Goal: Task Accomplishment & Management: Use online tool/utility

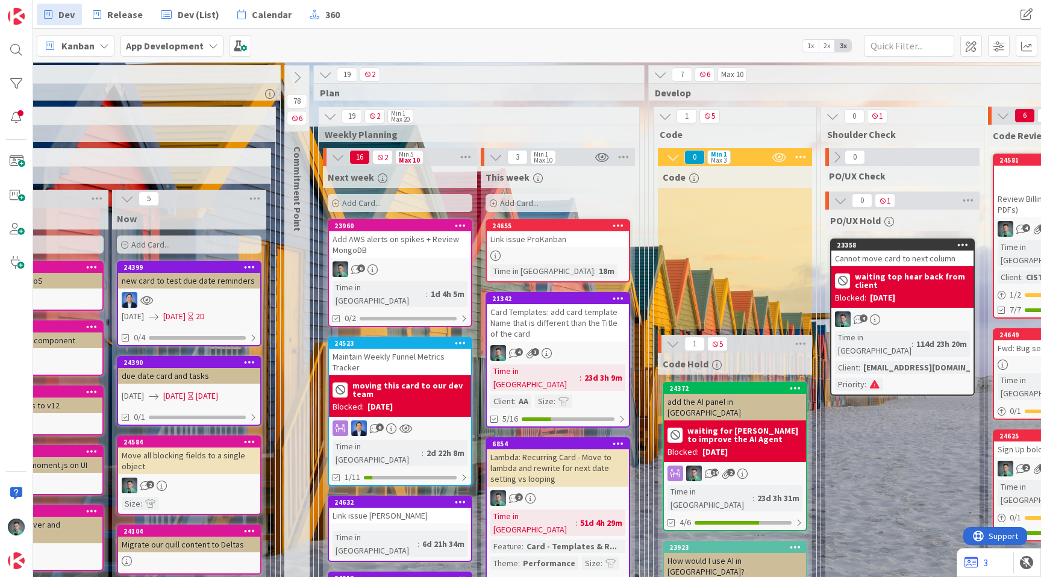
scroll to position [0, 1020]
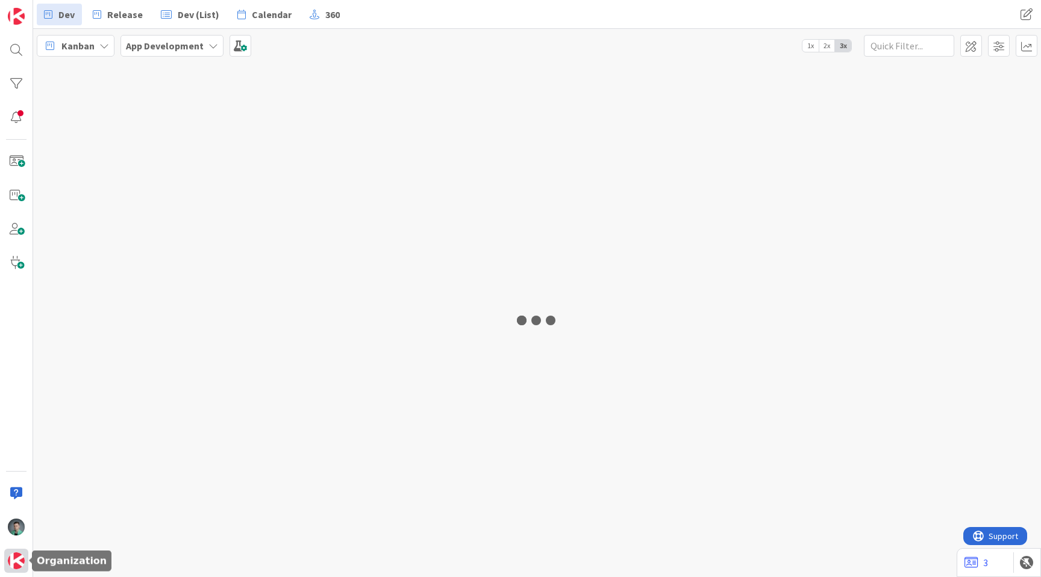
click at [17, 558] on img at bounding box center [16, 560] width 17 height 17
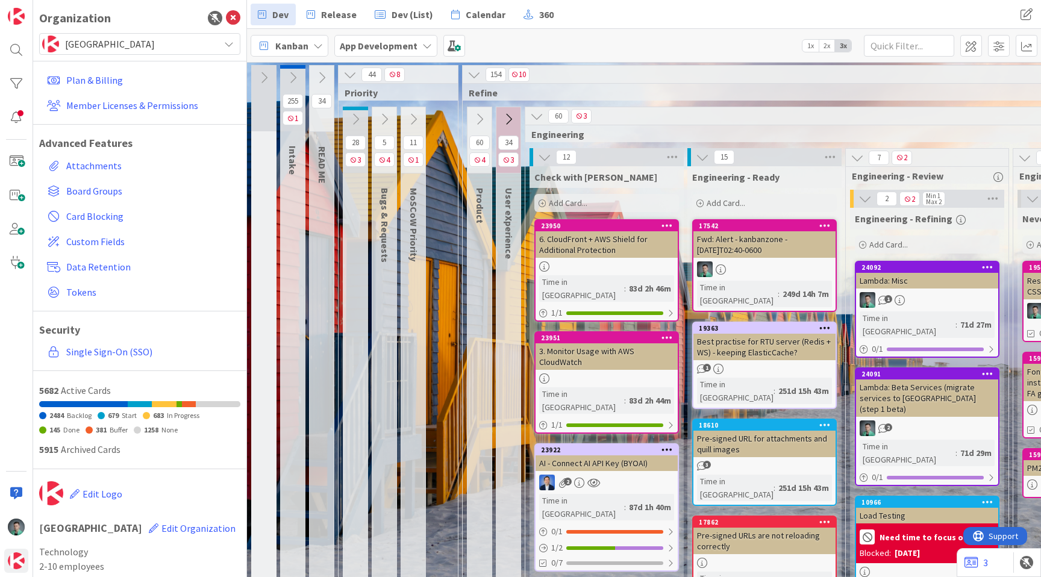
click at [313, 46] on icon at bounding box center [318, 46] width 10 height 10
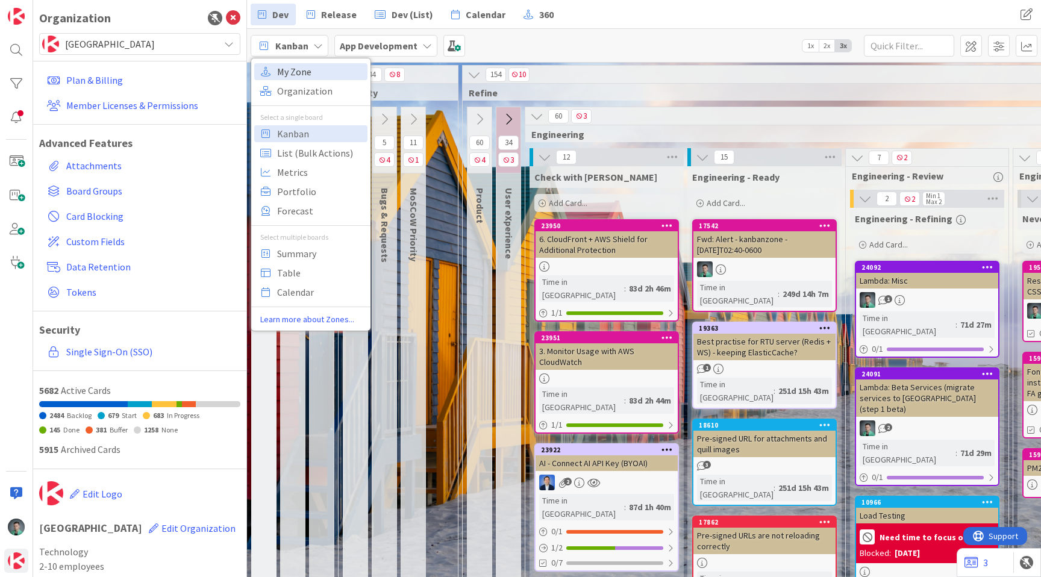
click at [316, 70] on span "My Zone" at bounding box center [320, 72] width 87 height 18
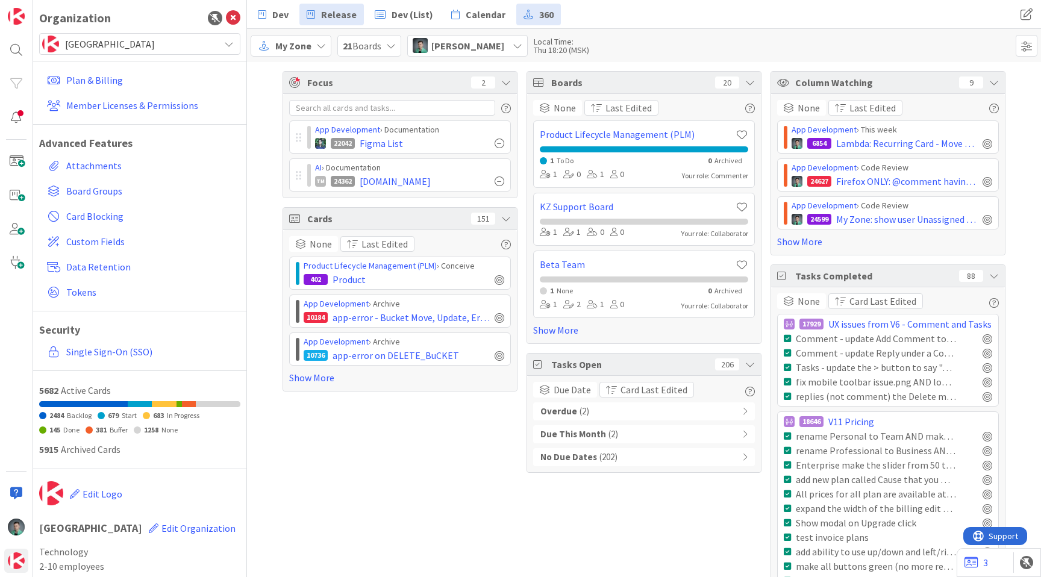
click at [336, 20] on span "Release" at bounding box center [339, 14] width 36 height 14
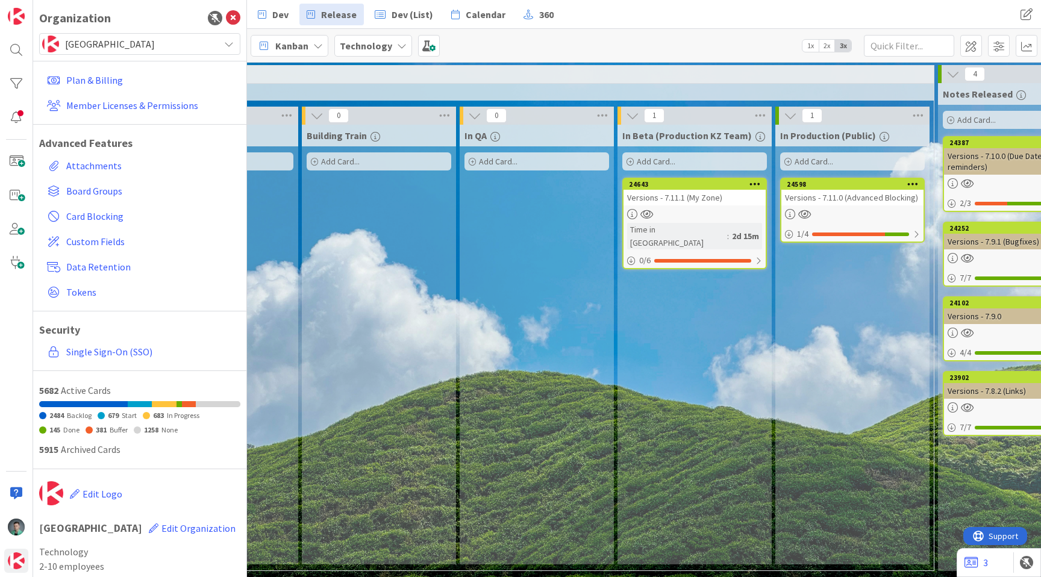
scroll to position [0, 153]
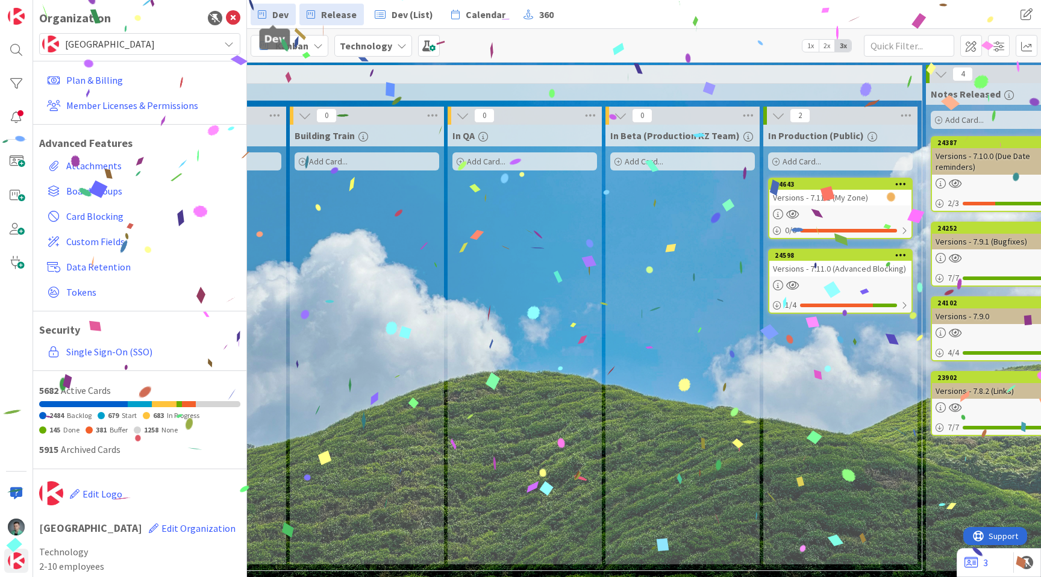
click at [277, 14] on span "Dev" at bounding box center [280, 14] width 16 height 14
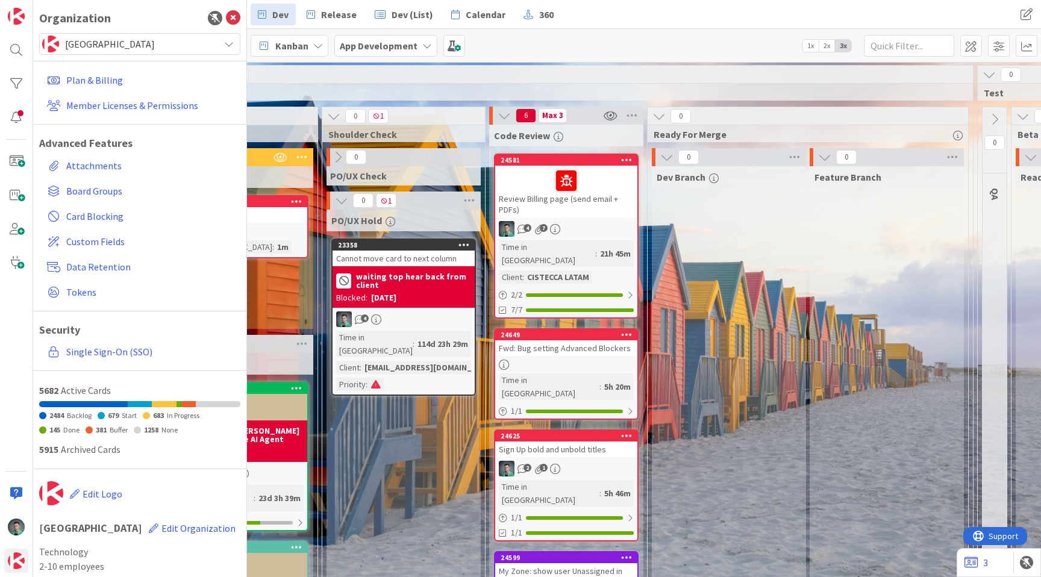
scroll to position [0, 1740]
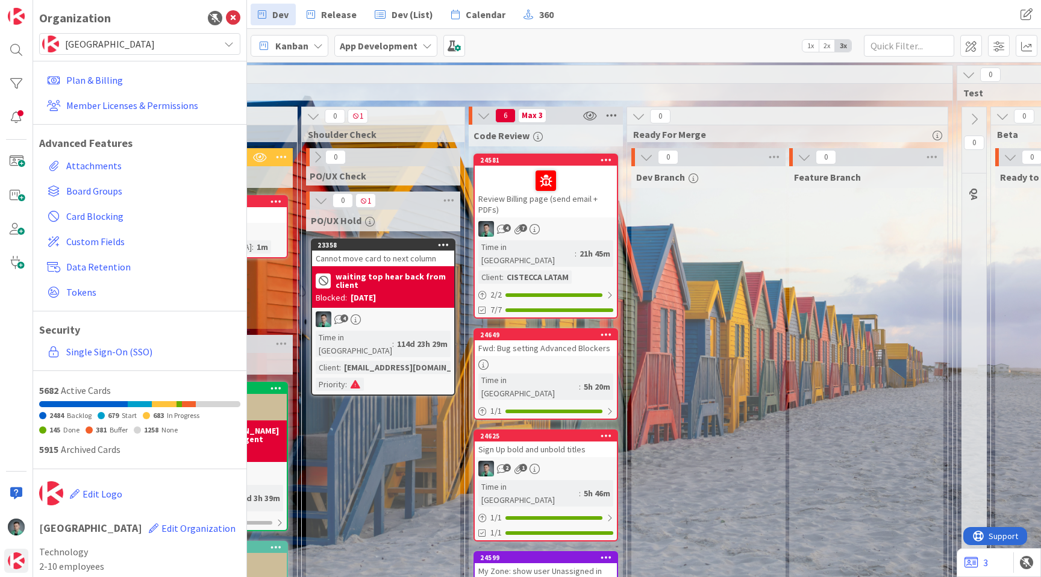
click at [608, 116] on icon at bounding box center [612, 116] width 16 height 18
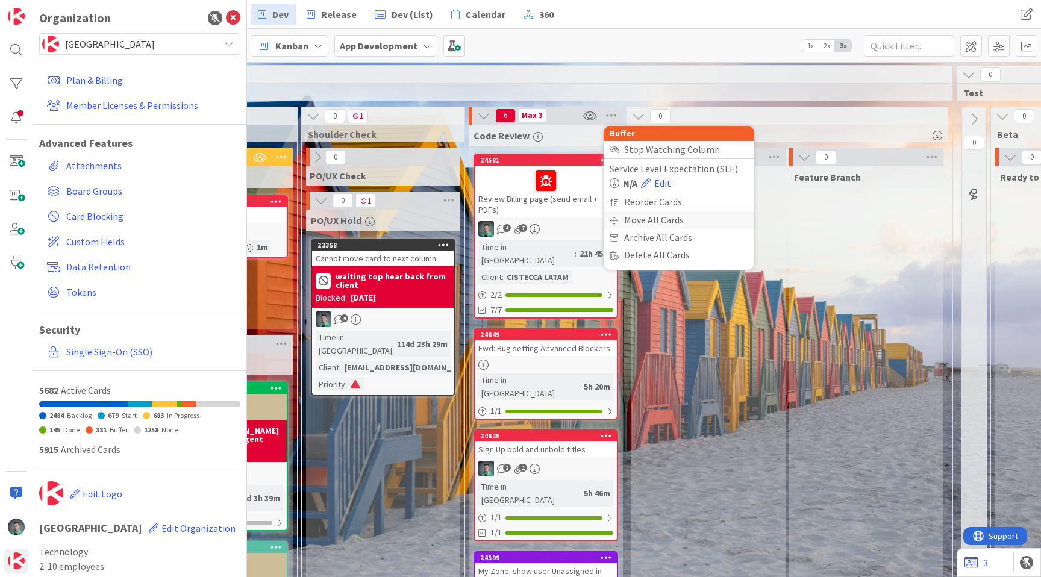
click at [646, 220] on div "Move All Cards" at bounding box center [679, 219] width 151 height 17
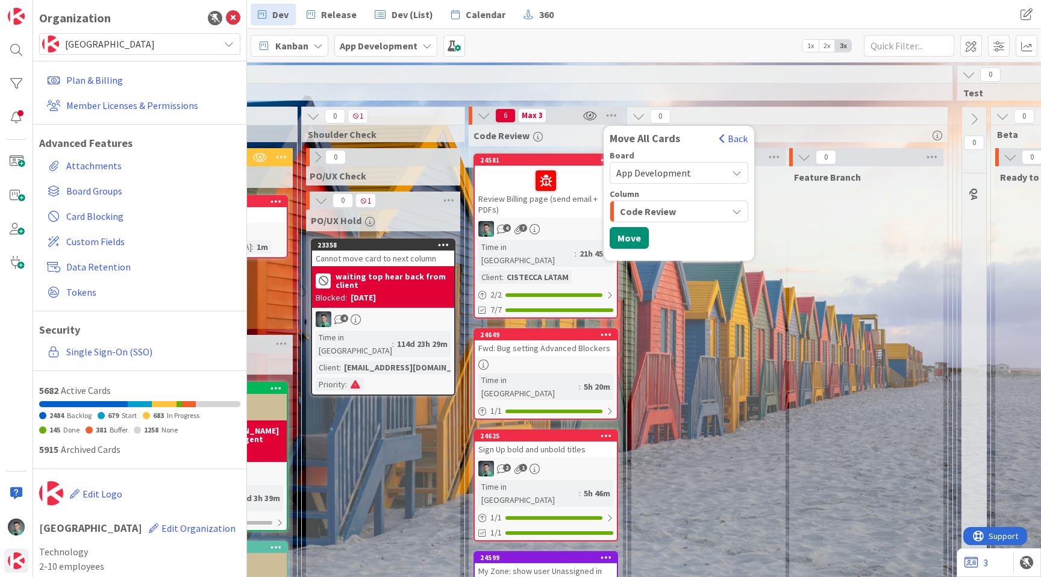
click at [669, 208] on span "Code Review" at bounding box center [648, 212] width 56 height 16
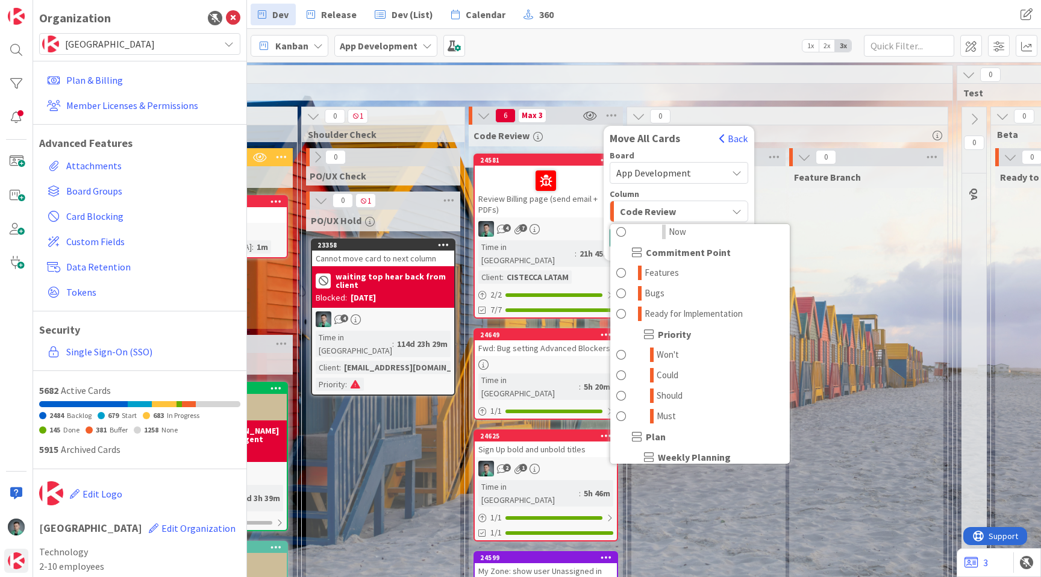
scroll to position [1575, 0]
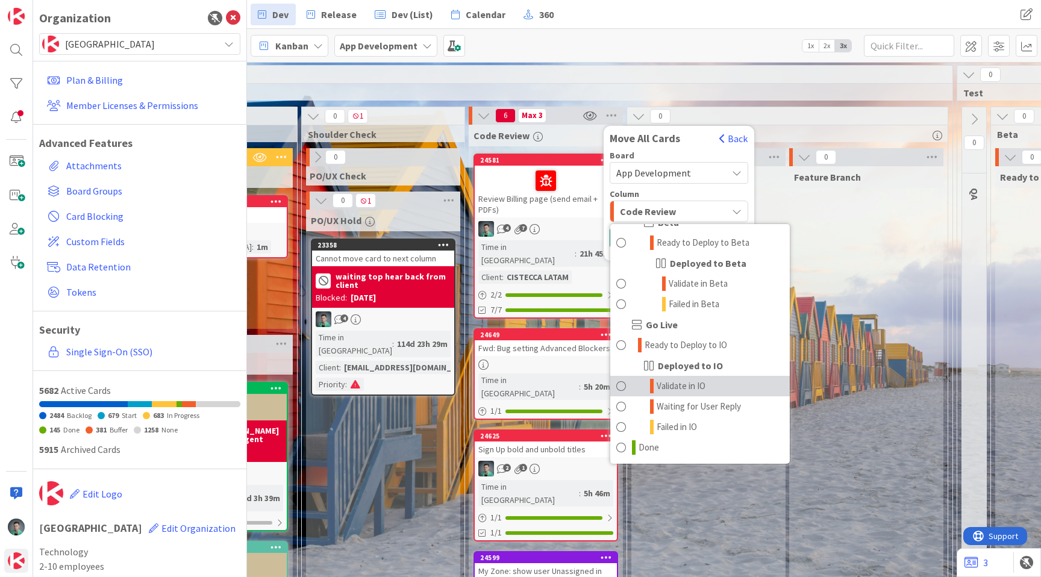
click at [678, 383] on span "Validate in IO" at bounding box center [681, 386] width 49 height 14
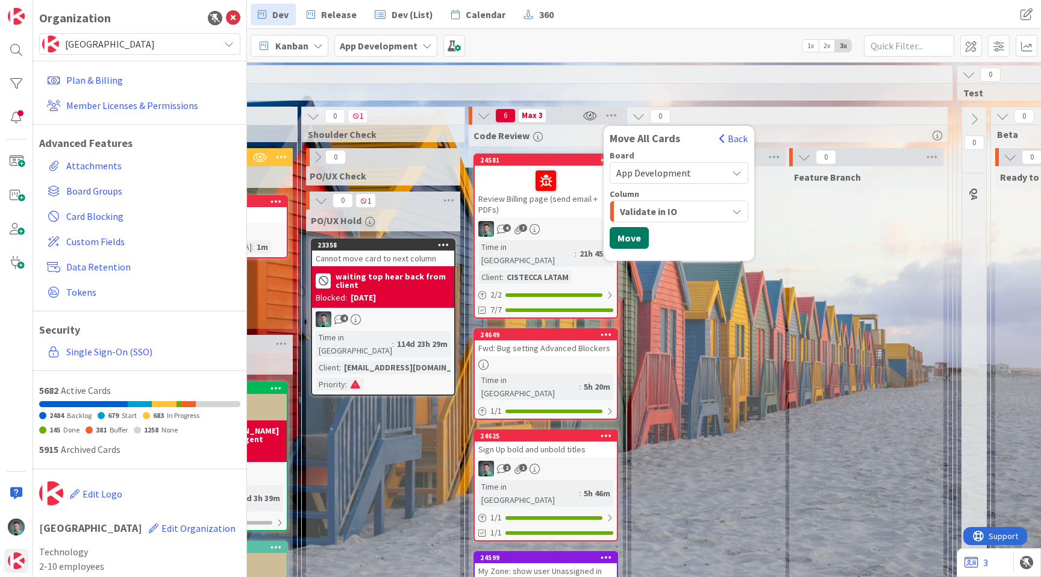
click at [625, 240] on button "Move" at bounding box center [629, 238] width 39 height 22
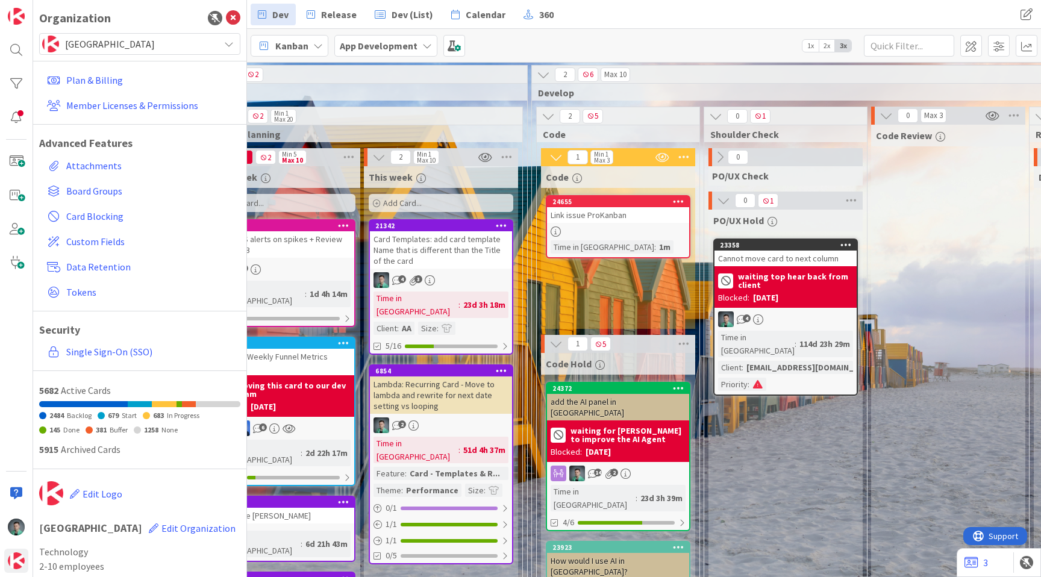
scroll to position [0, 1332]
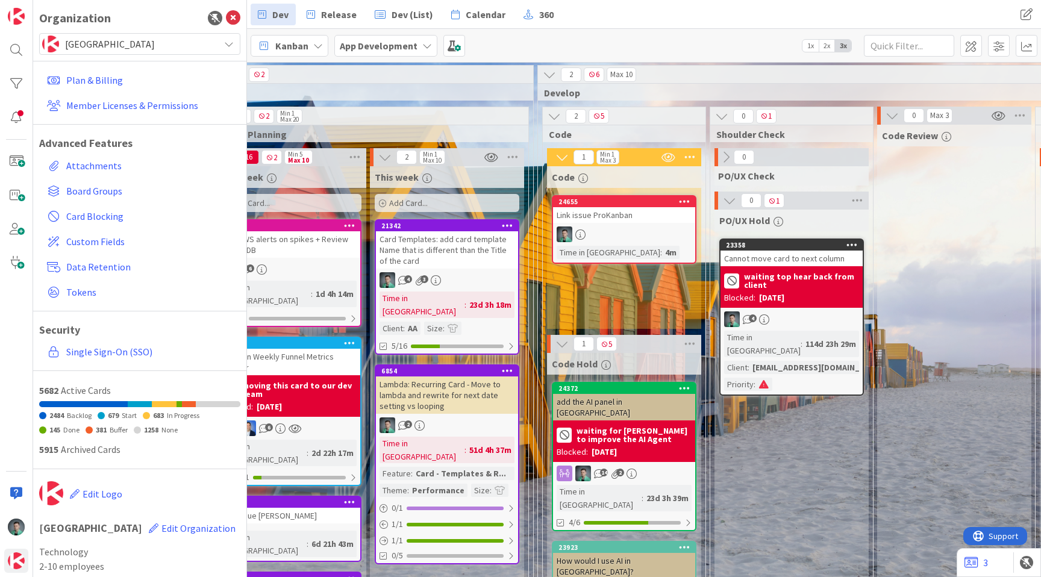
click at [640, 223] on div "24655 Link issue ProKanban Time in Column : 4m" at bounding box center [624, 229] width 145 height 69
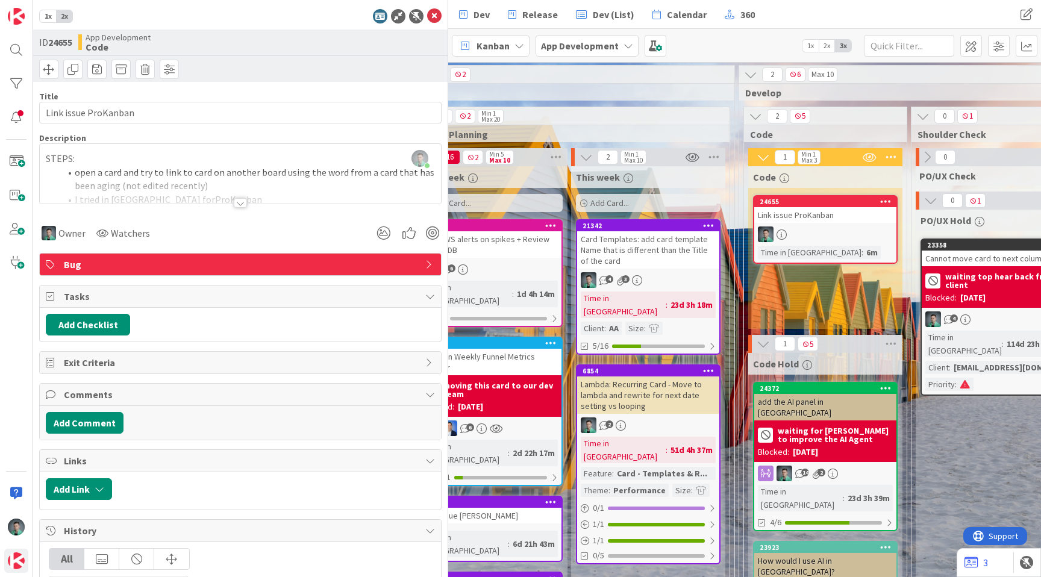
click at [622, 254] on div "Card Templates: add card template Name that is different than the Title of the …" at bounding box center [648, 249] width 142 height 37
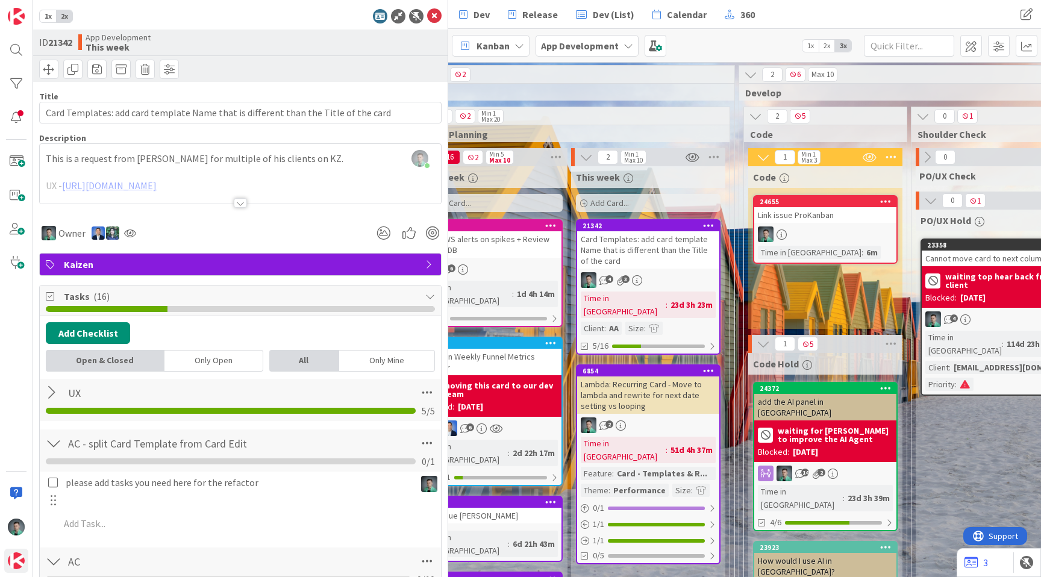
click at [814, 221] on div "Link issue ProKanban" at bounding box center [825, 215] width 142 height 16
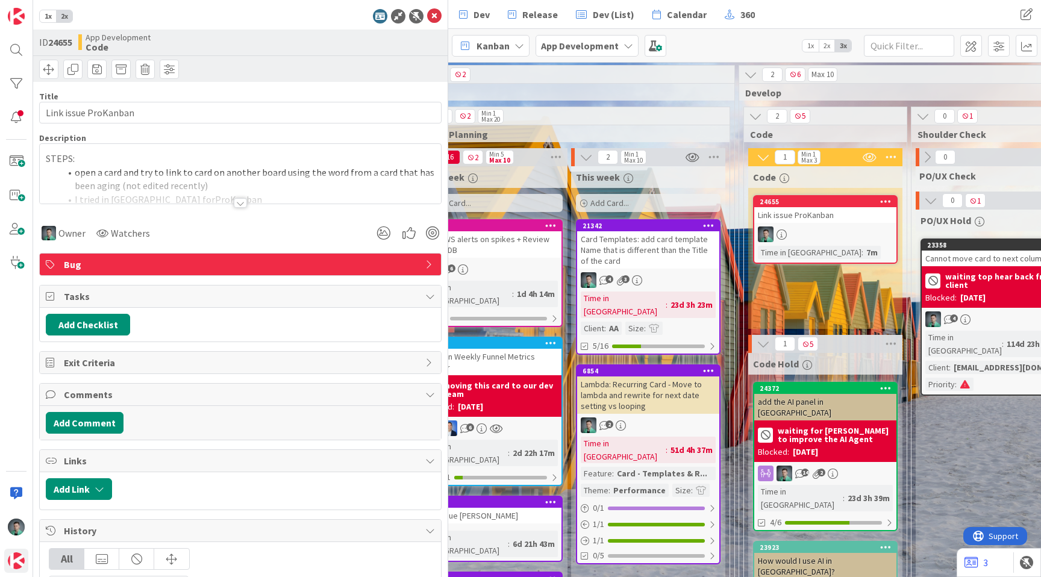
click at [220, 195] on div at bounding box center [240, 188] width 401 height 31
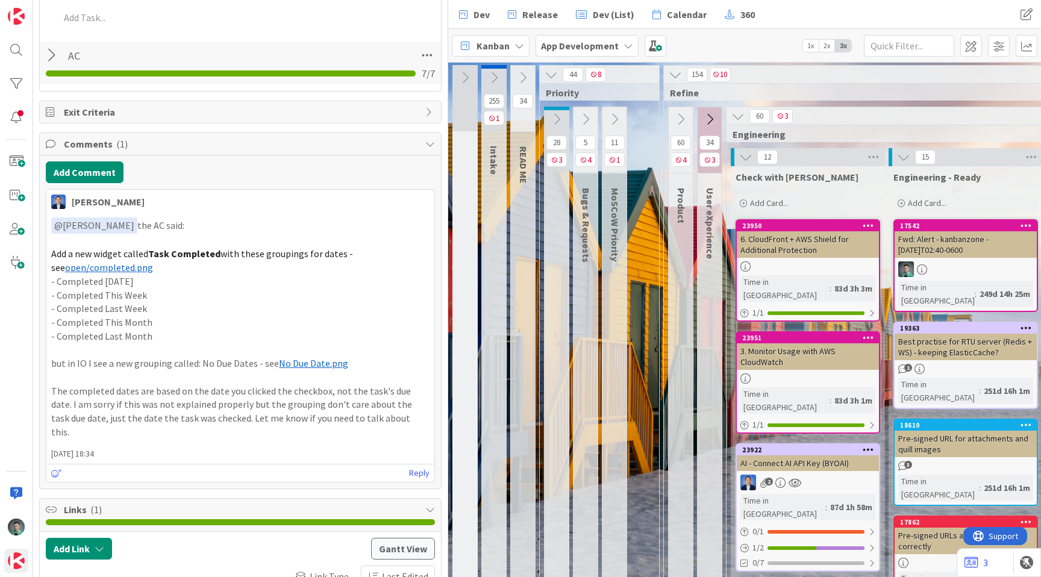
scroll to position [426, 0]
click at [298, 363] on span "No Due Date.png" at bounding box center [313, 363] width 69 height 12
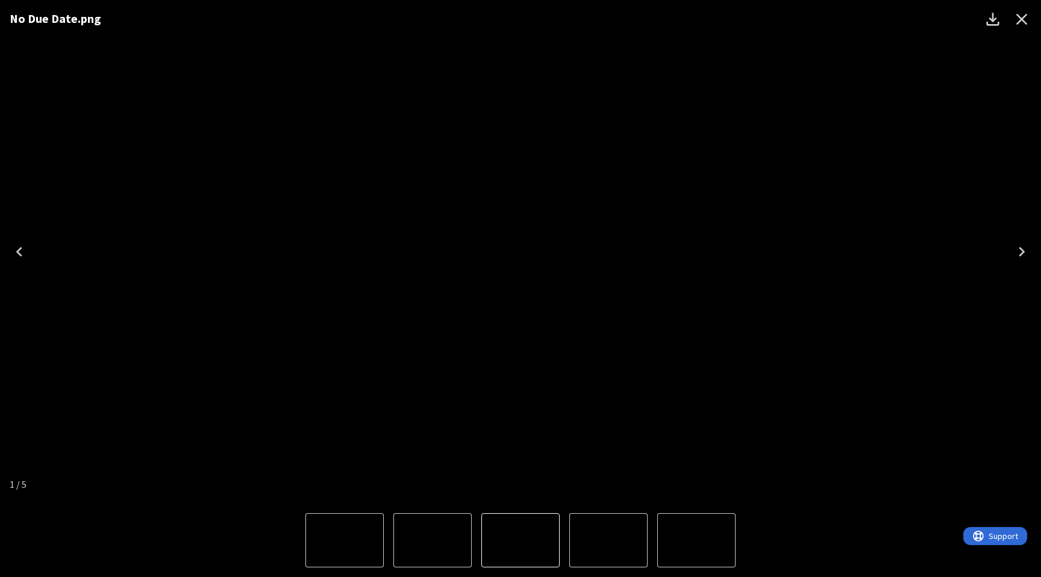
click at [1024, 19] on icon "Close" at bounding box center [1021, 19] width 19 height 19
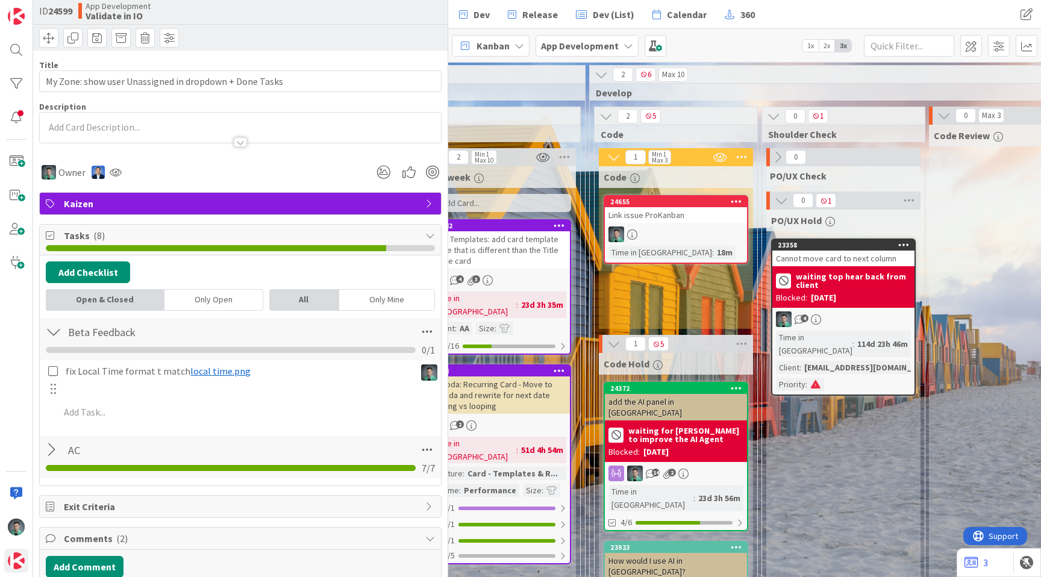
scroll to position [0, 0]
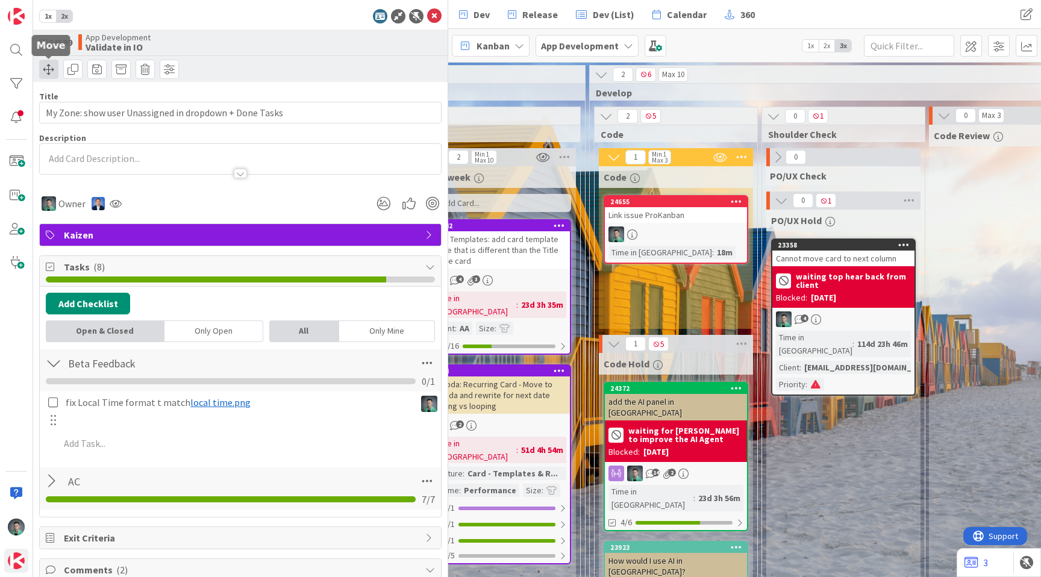
click at [48, 72] on span at bounding box center [48, 69] width 19 height 19
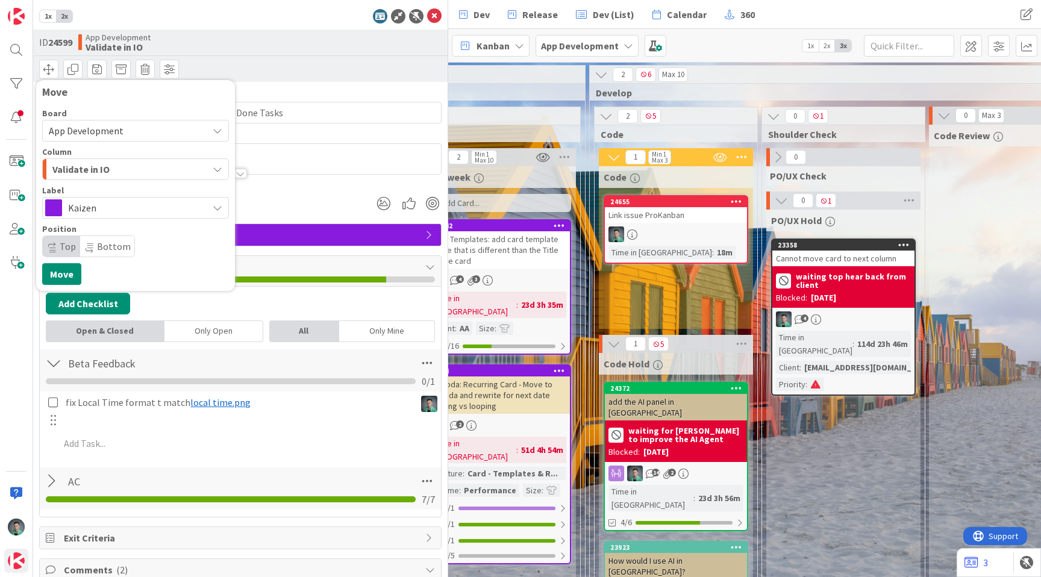
click at [140, 170] on div "Validate in IO" at bounding box center [128, 169] width 158 height 19
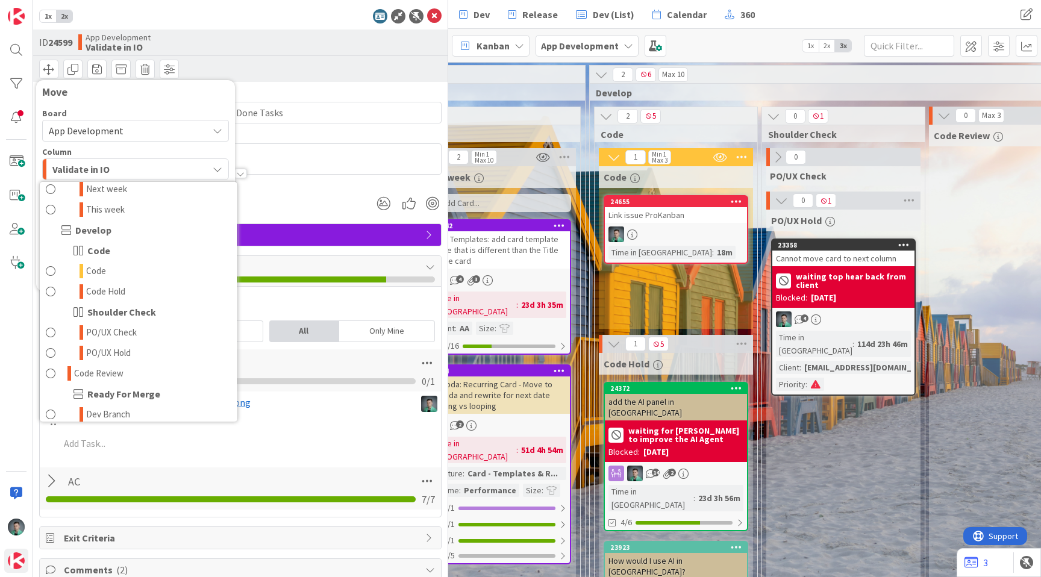
scroll to position [1178, 0]
click at [136, 268] on link "Code" at bounding box center [139, 268] width 198 height 20
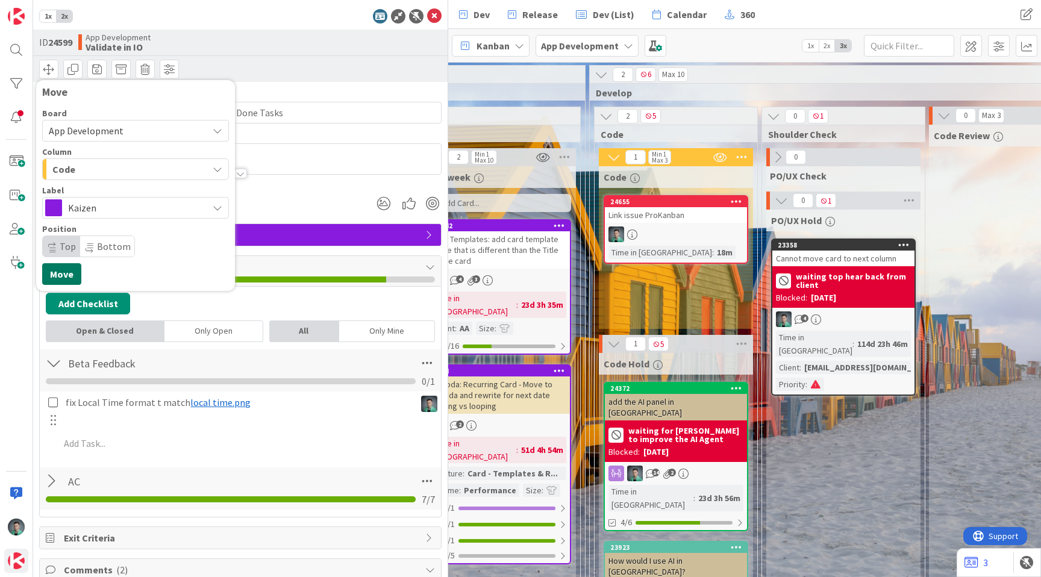
click at [65, 271] on button "Move" at bounding box center [61, 274] width 39 height 22
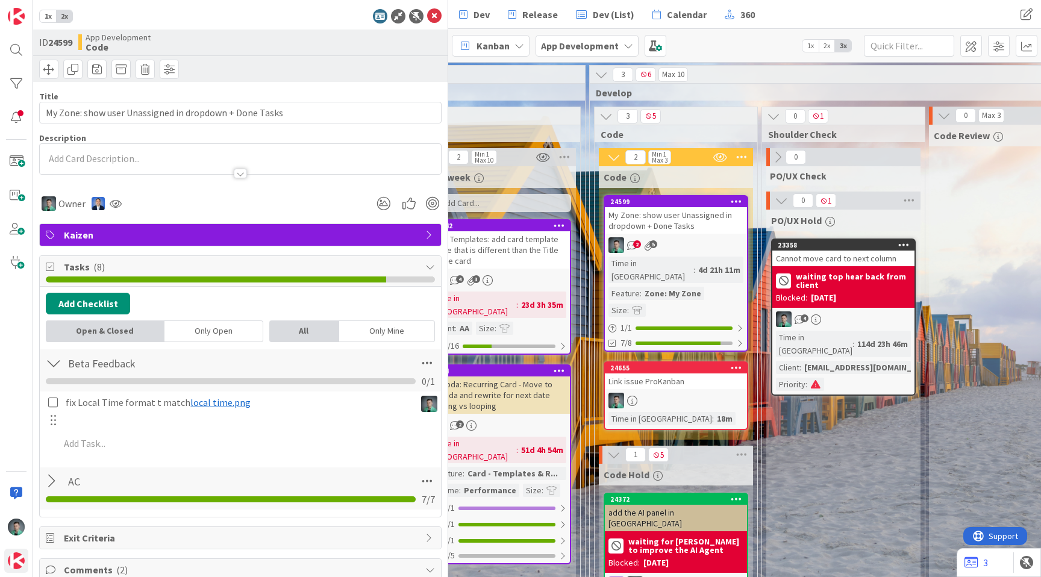
click at [427, 17] on icon at bounding box center [434, 16] width 14 height 14
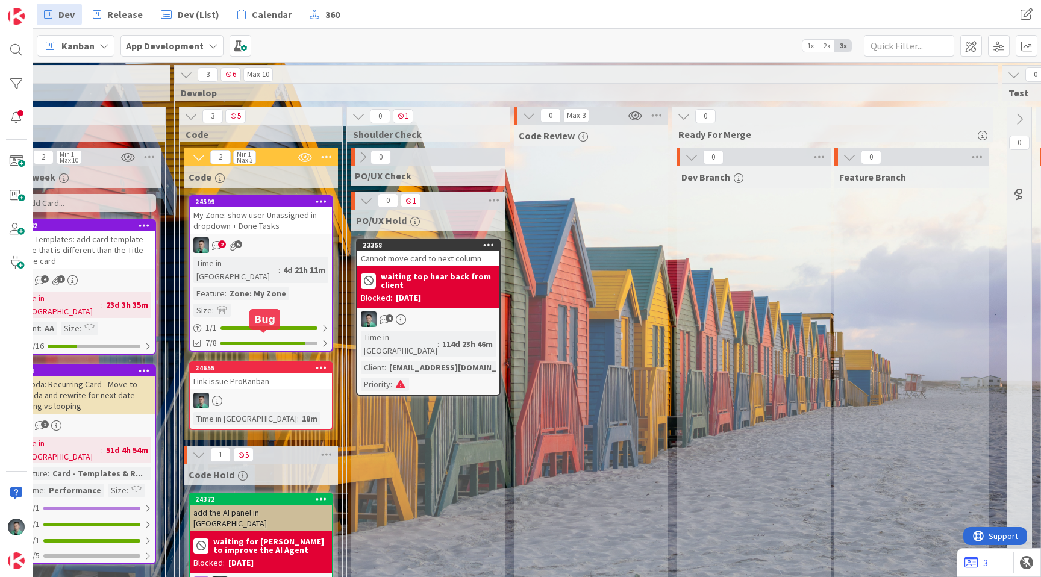
click at [293, 364] on div "24655" at bounding box center [263, 368] width 137 height 8
